Goal: Information Seeking & Learning: Find specific fact

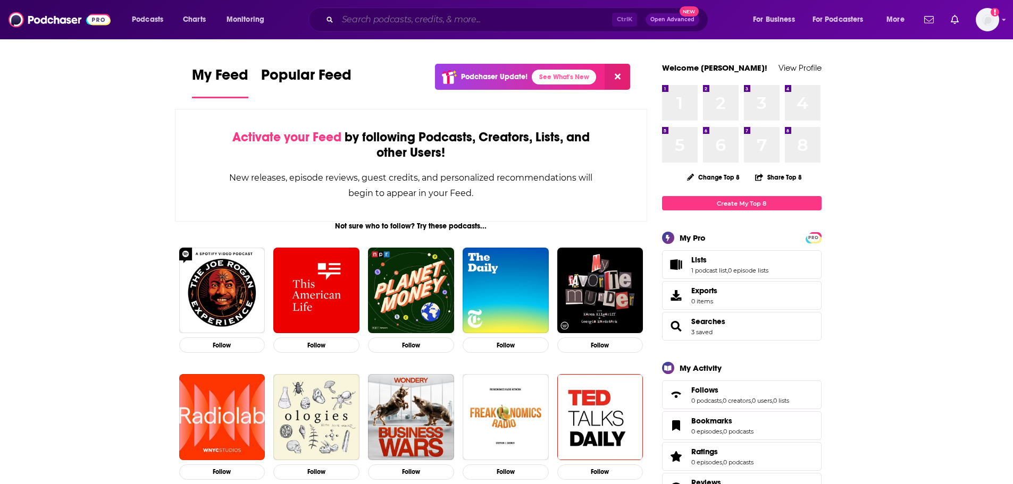
click at [377, 17] on input "Search podcasts, credits, & more..." at bounding box center [475, 19] width 274 height 17
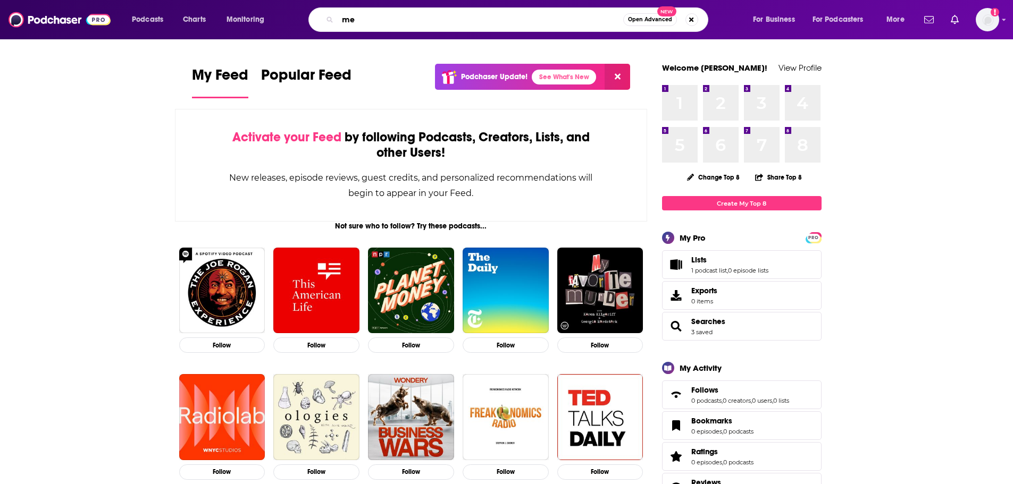
type input "m"
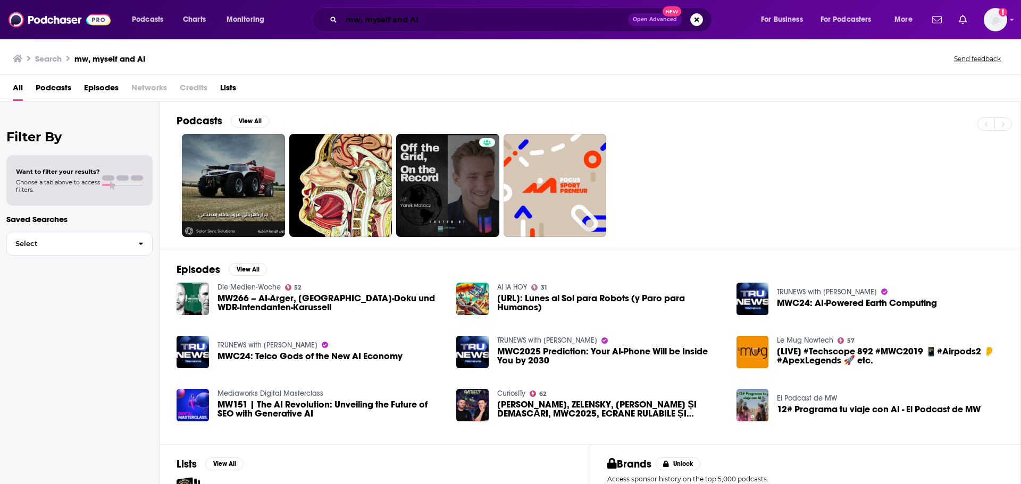
click at [426, 12] on input "mw, myself and AI" at bounding box center [484, 19] width 287 height 17
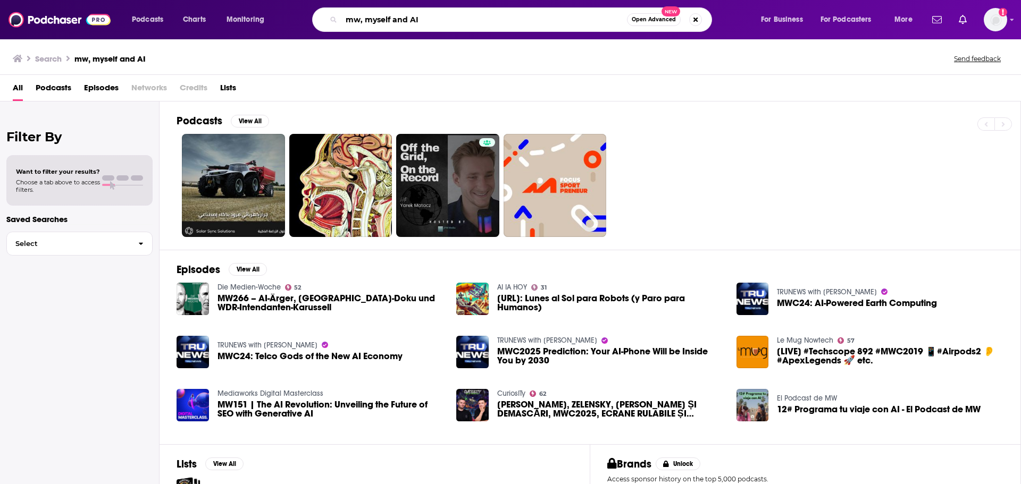
click at [424, 18] on input "mw, myself and AI" at bounding box center [483, 19] width 285 height 17
drag, startPoint x: 424, startPoint y: 18, endPoint x: 319, endPoint y: 29, distance: 105.8
click at [319, 29] on div "mw, myself and AI Open Advanced New" at bounding box center [512, 19] width 400 height 24
paste input "[PERSON_NAME]"
type input "[PERSON_NAME]"
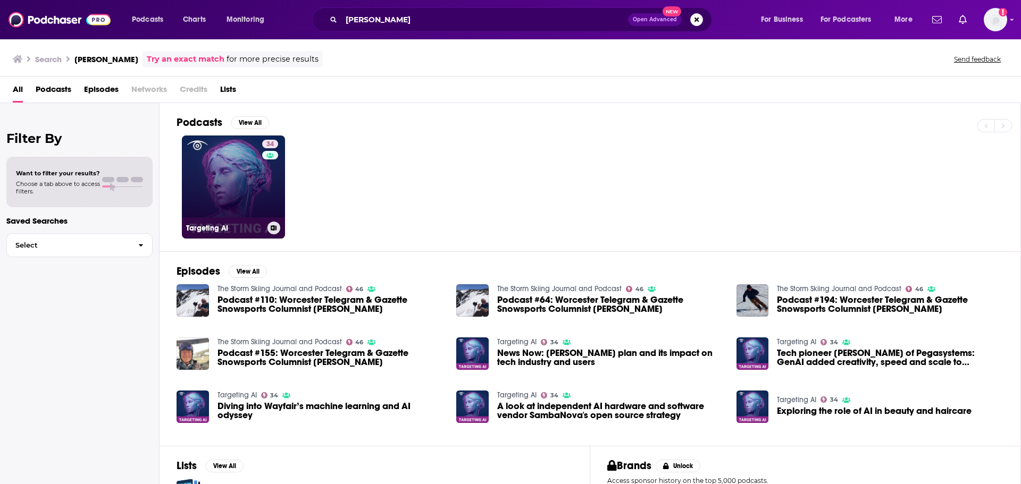
click at [251, 195] on link "34 Targeting AI" at bounding box center [233, 187] width 103 height 103
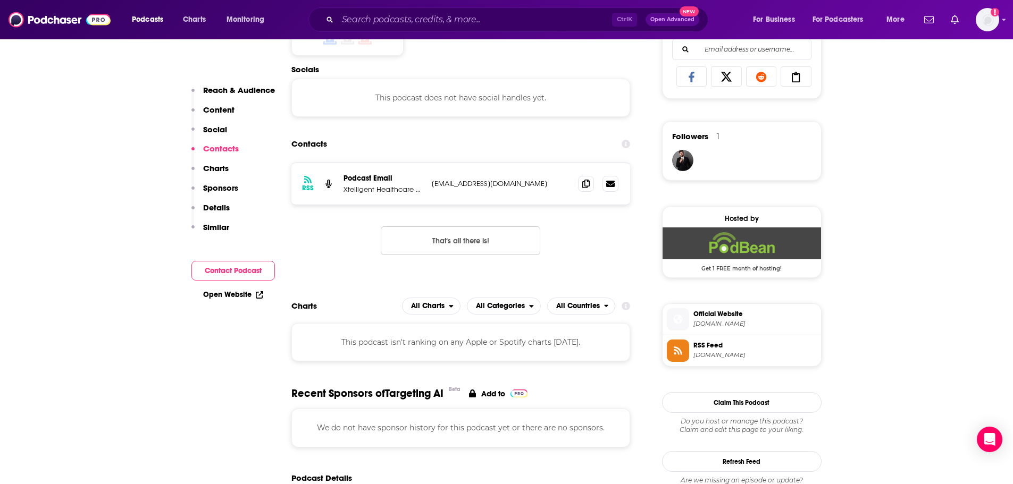
scroll to position [638, 0]
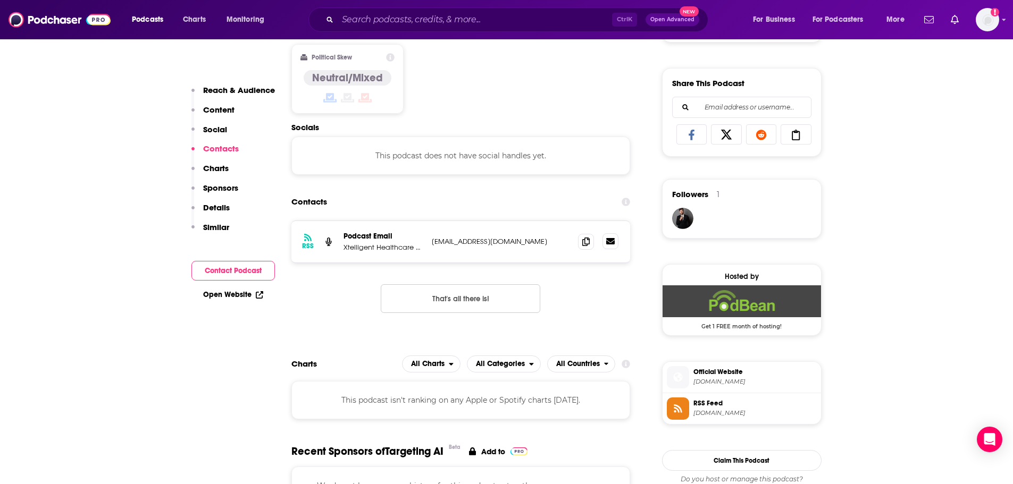
click at [605, 241] on link at bounding box center [610, 241] width 16 height 16
click at [587, 240] on icon at bounding box center [585, 241] width 7 height 9
click at [370, 25] on input "Search podcasts, credits, & more..." at bounding box center [475, 19] width 274 height 17
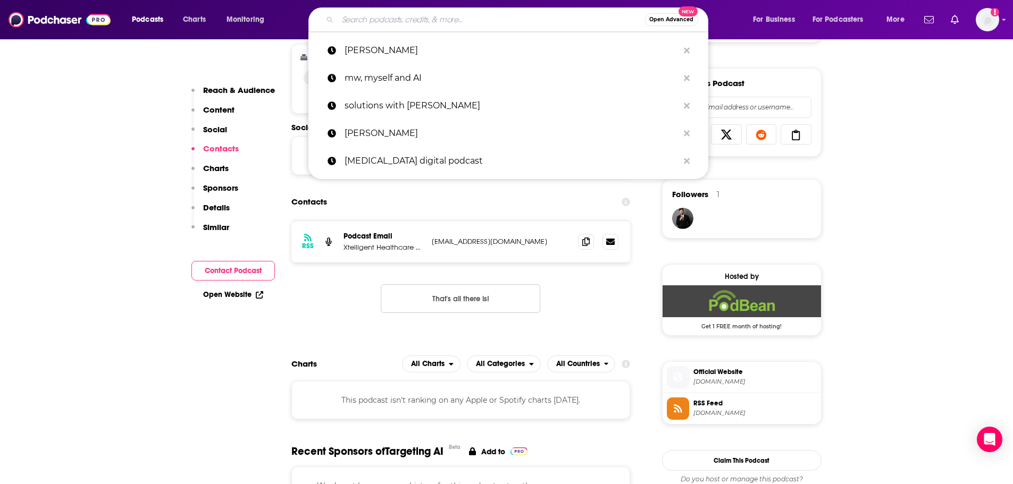
paste input "Me, Myself and AI"
type input "Me, Myself and AI"
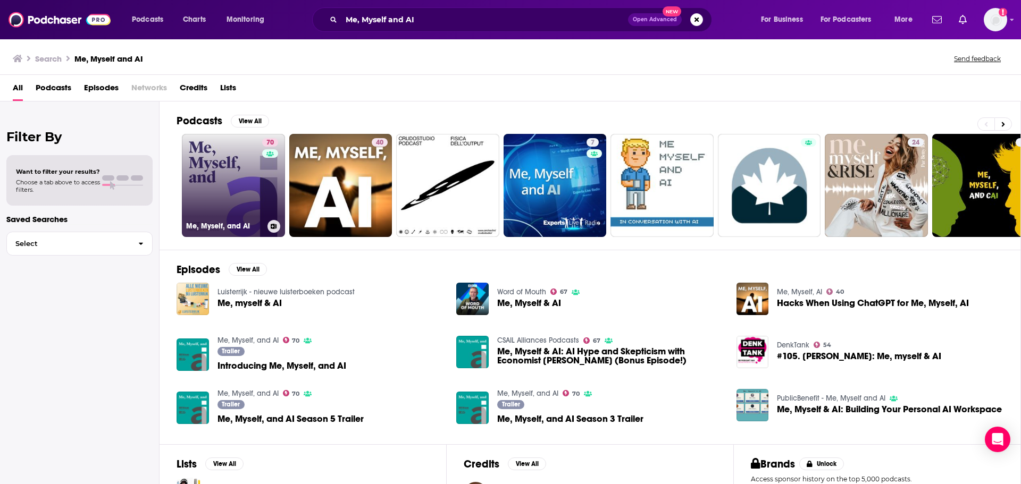
click at [215, 144] on link "70 Me, Myself, and AI" at bounding box center [233, 185] width 103 height 103
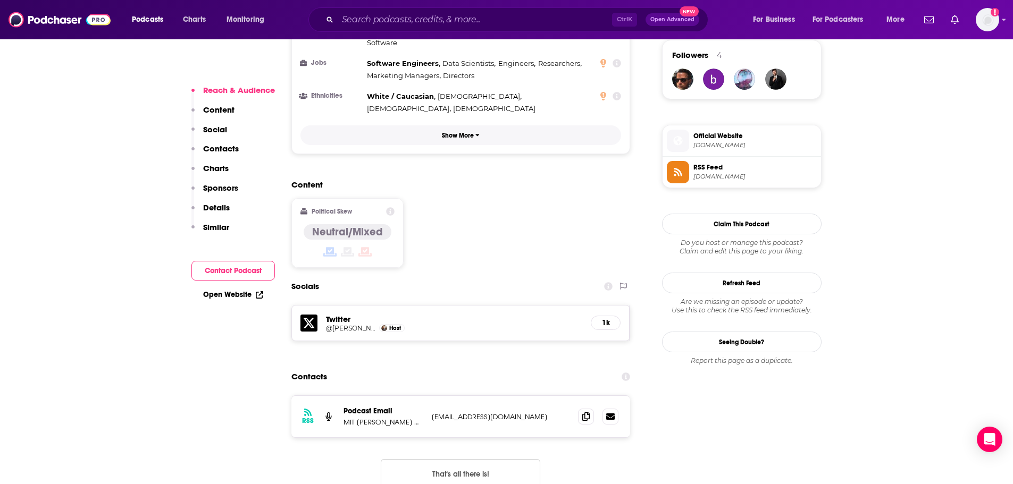
scroll to position [797, 0]
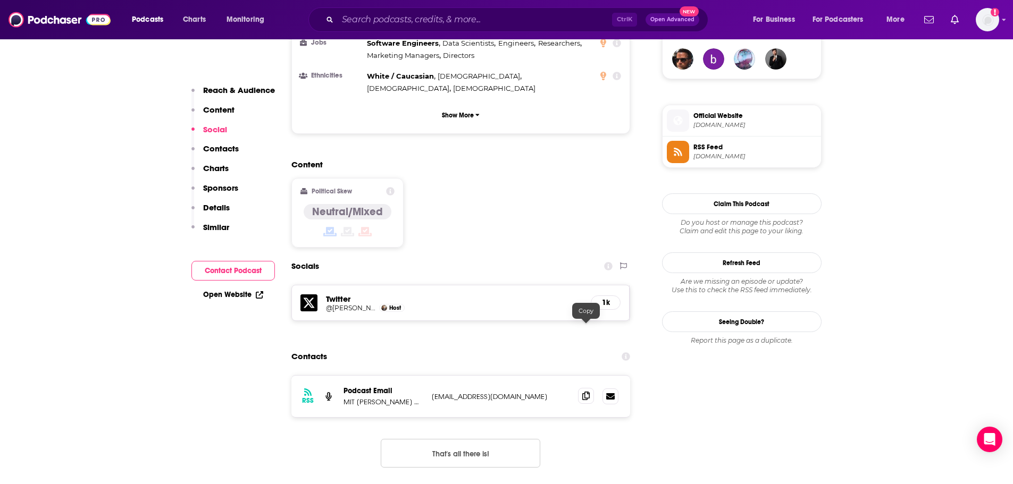
click at [587, 392] on icon at bounding box center [585, 396] width 7 height 9
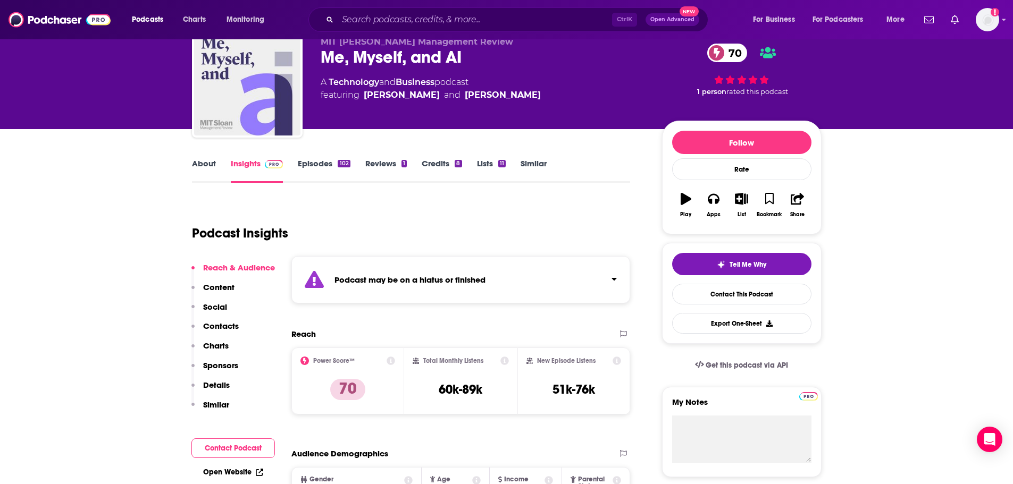
scroll to position [106, 0]
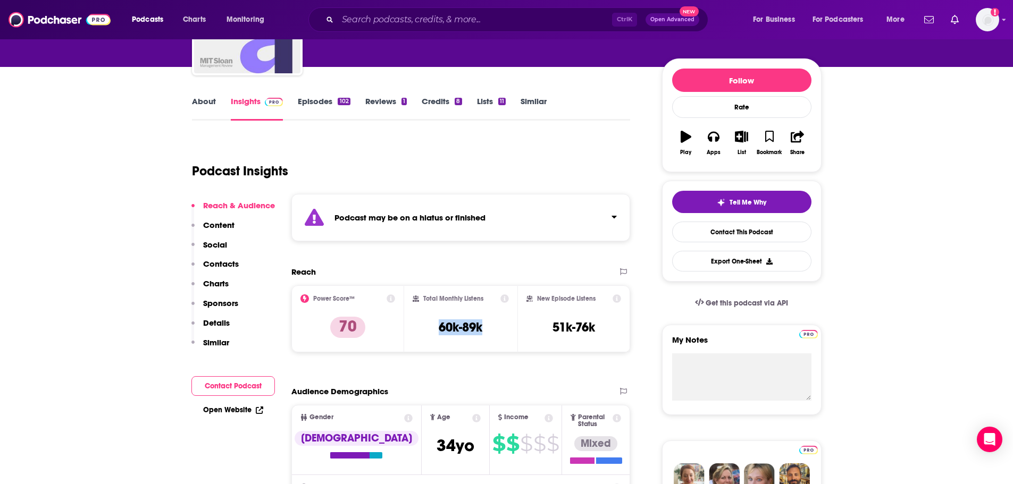
drag, startPoint x: 433, startPoint y: 326, endPoint x: 487, endPoint y: 324, distance: 53.7
click at [487, 324] on div "Total Monthly Listens 60k-89k" at bounding box center [460, 318] width 96 height 49
copy h3 "60k-89k"
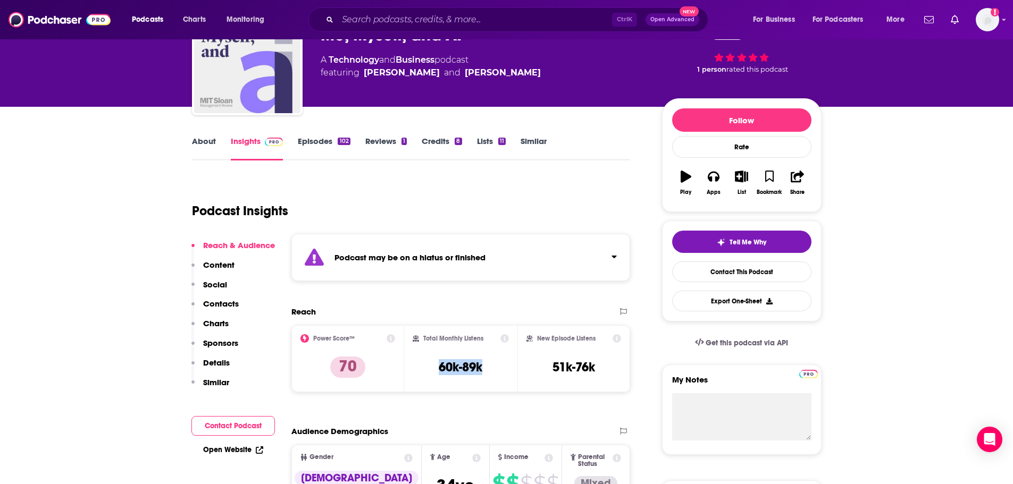
scroll to position [53, 0]
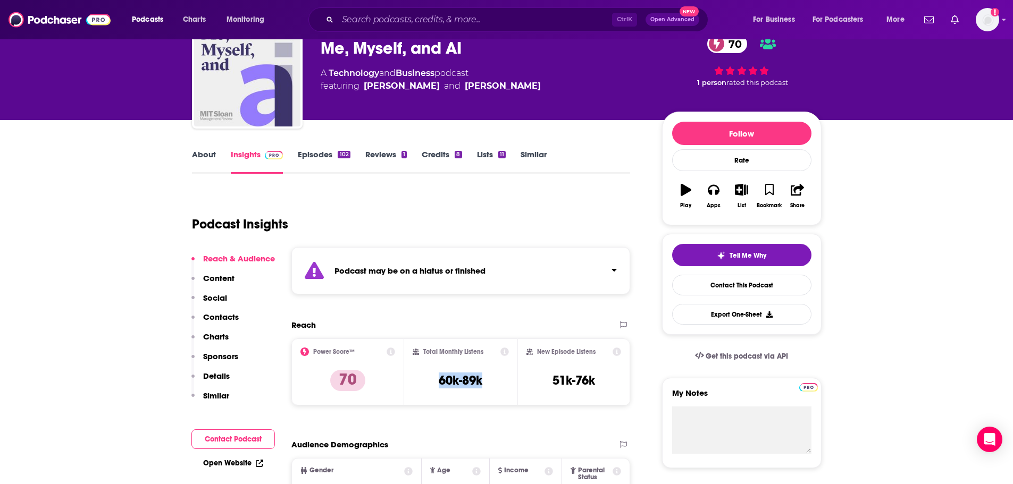
click at [207, 154] on link "About" at bounding box center [204, 161] width 24 height 24
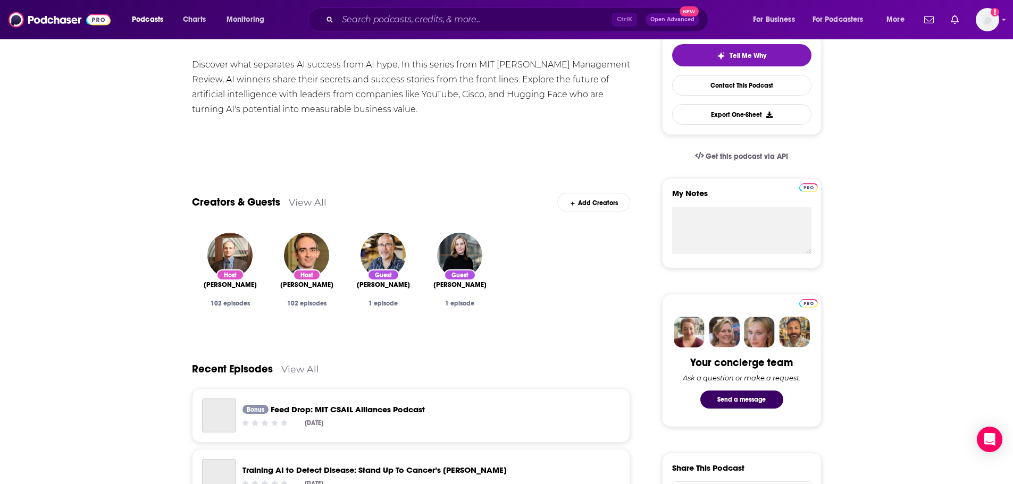
scroll to position [319, 0]
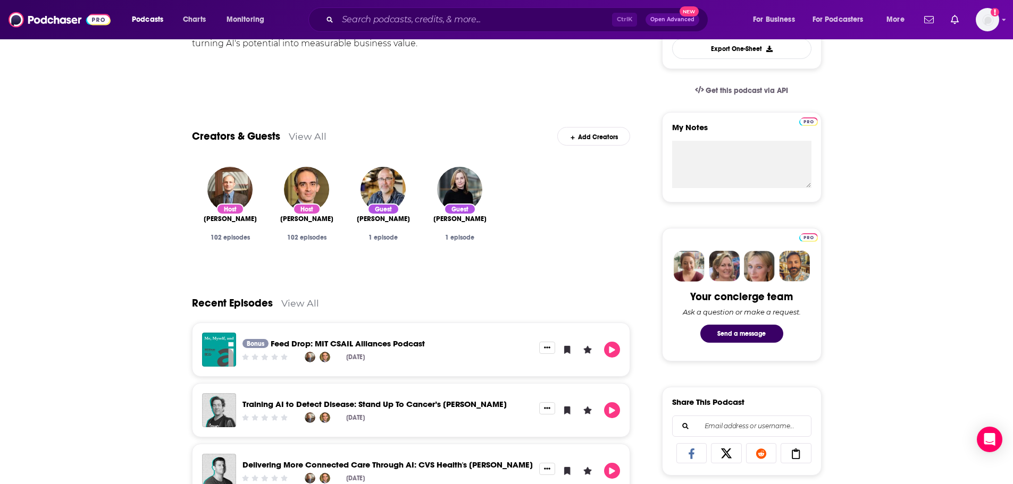
drag, startPoint x: 204, startPoint y: 218, endPoint x: 262, endPoint y: 220, distance: 58.0
click at [263, 220] on div "Host [PERSON_NAME] 102 episodes" at bounding box center [230, 214] width 77 height 113
copy span "[PERSON_NAME]"
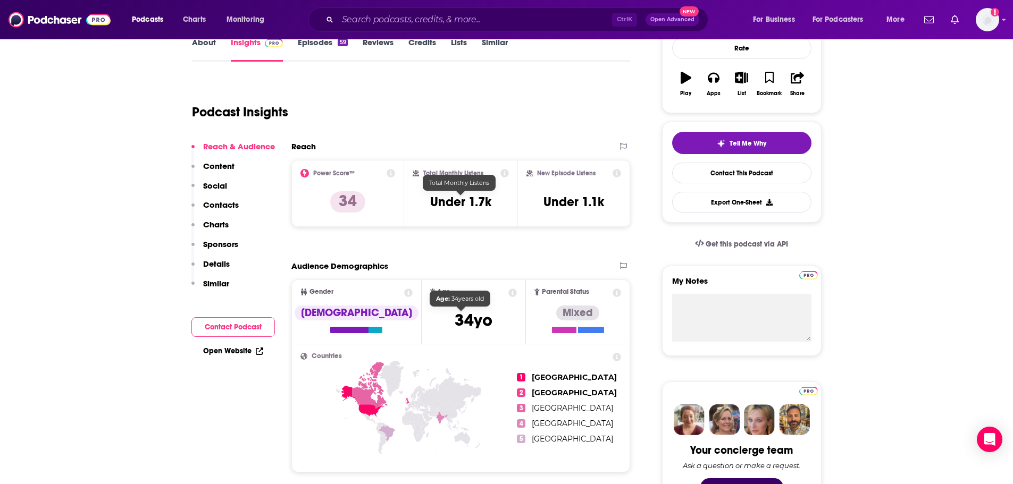
scroll to position [159, 0]
